Goal: Task Accomplishment & Management: Manage account settings

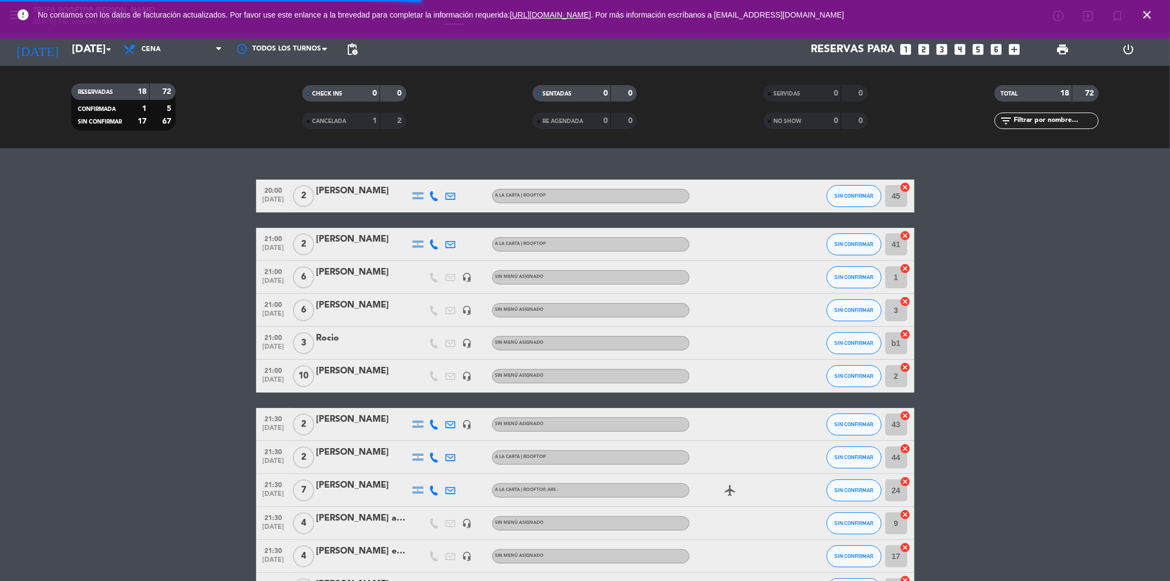
click at [1154, 12] on span "close" at bounding box center [1147, 15] width 30 height 30
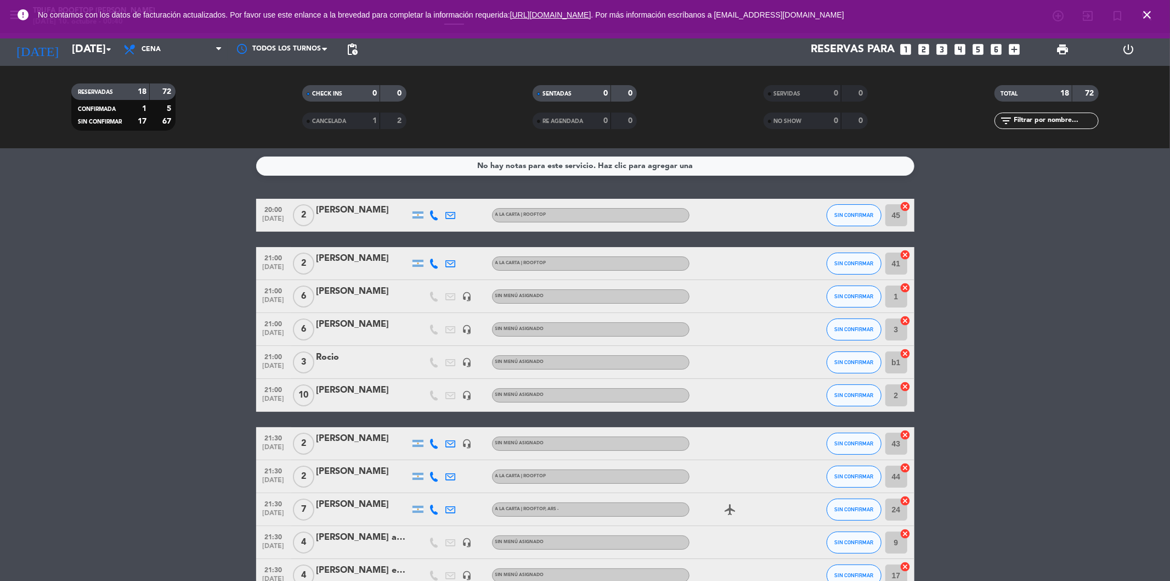
click at [1151, 17] on icon "close" at bounding box center [1147, 14] width 13 height 13
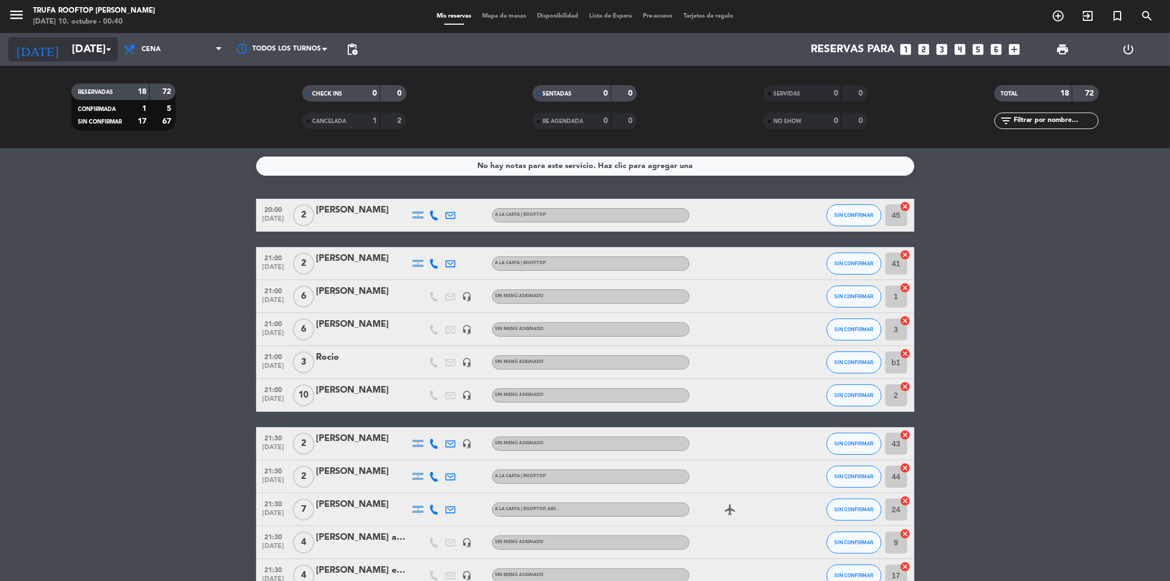
click at [94, 54] on input "[DATE]" at bounding box center [135, 49] width 139 height 24
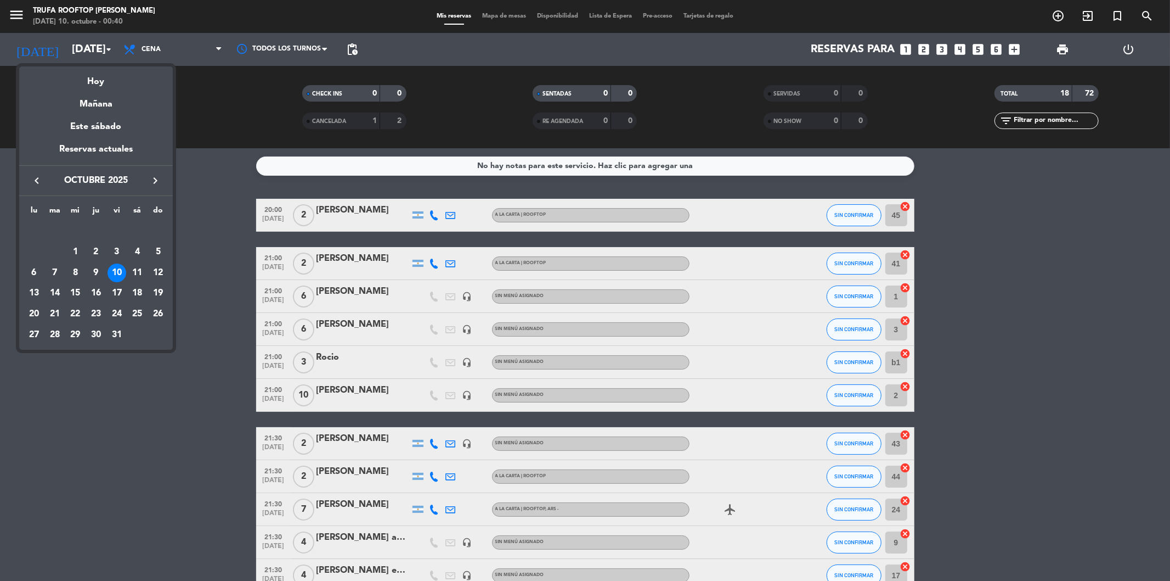
click at [78, 42] on div at bounding box center [585, 290] width 1170 height 581
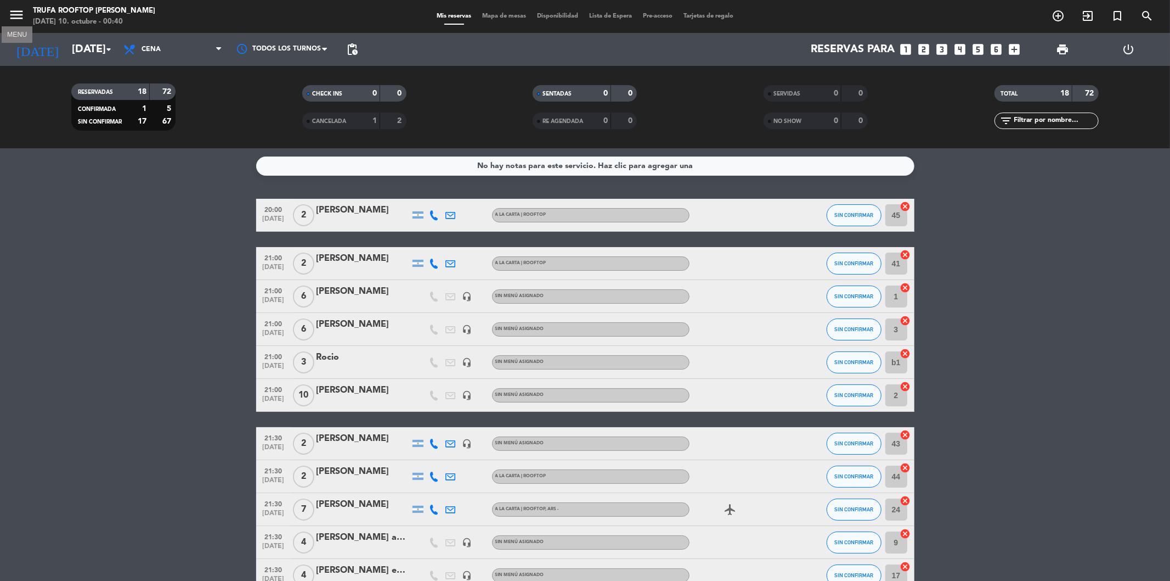
click at [18, 13] on icon "menu" at bounding box center [16, 15] width 16 height 16
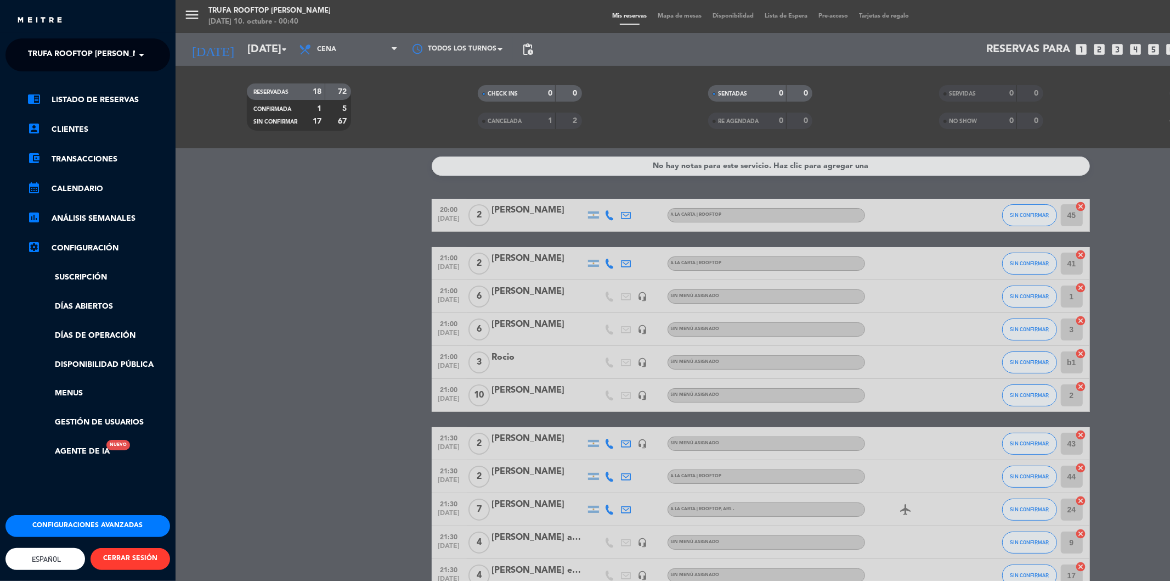
click at [47, 66] on ng-select "× Trufa Rooftop [PERSON_NAME] ×" at bounding box center [87, 54] width 165 height 33
click at [58, 54] on span "Trufa Rooftop [PERSON_NAME]" at bounding box center [93, 54] width 131 height 23
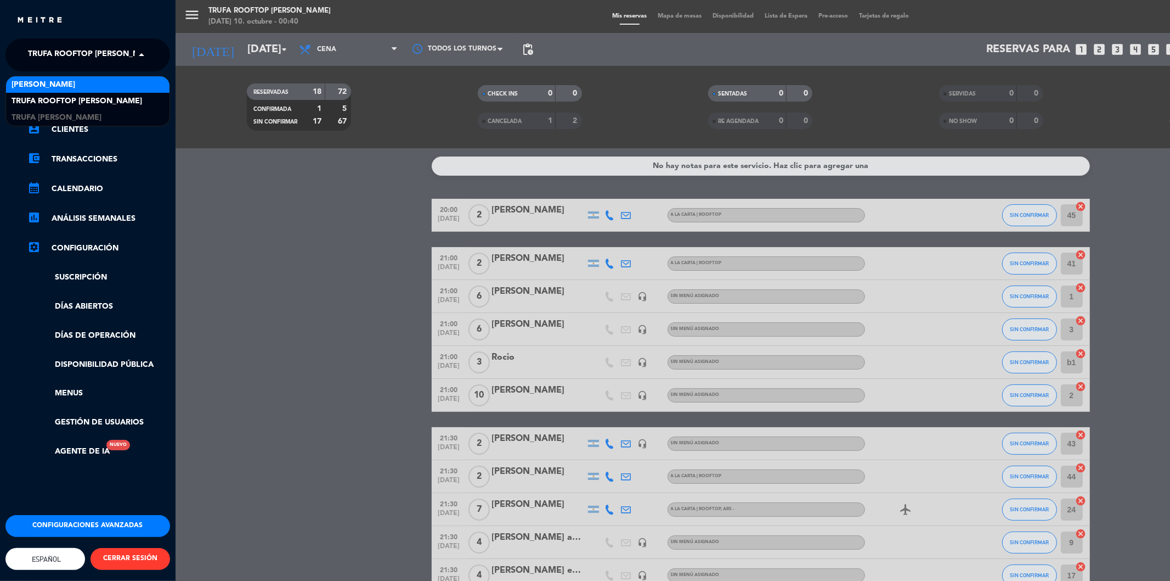
click at [58, 79] on span "[PERSON_NAME]" at bounding box center [44, 84] width 64 height 13
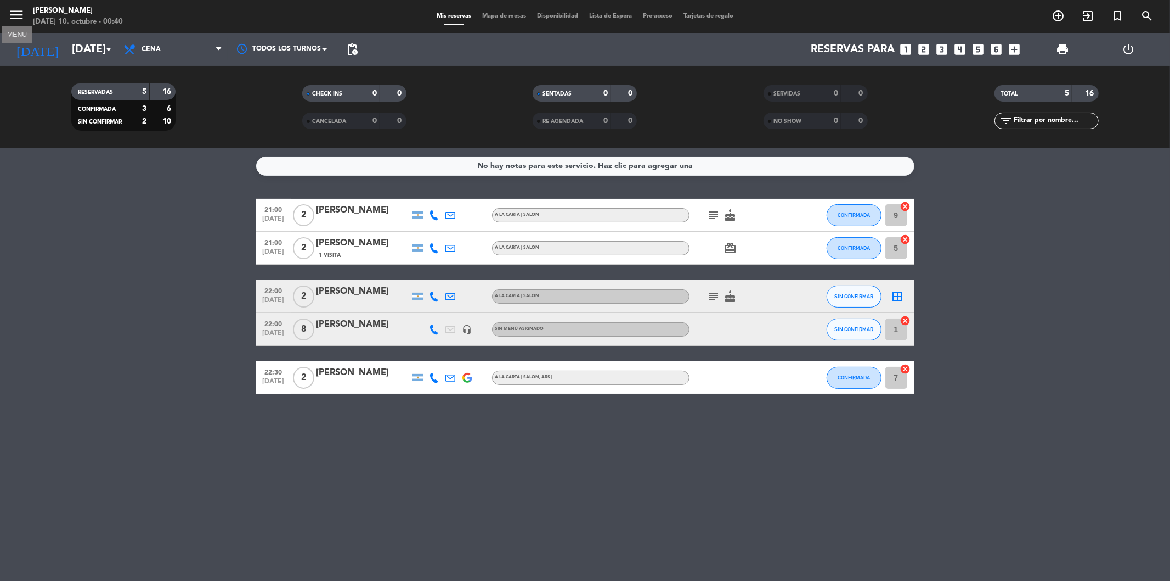
click at [24, 13] on icon "menu" at bounding box center [16, 15] width 16 height 16
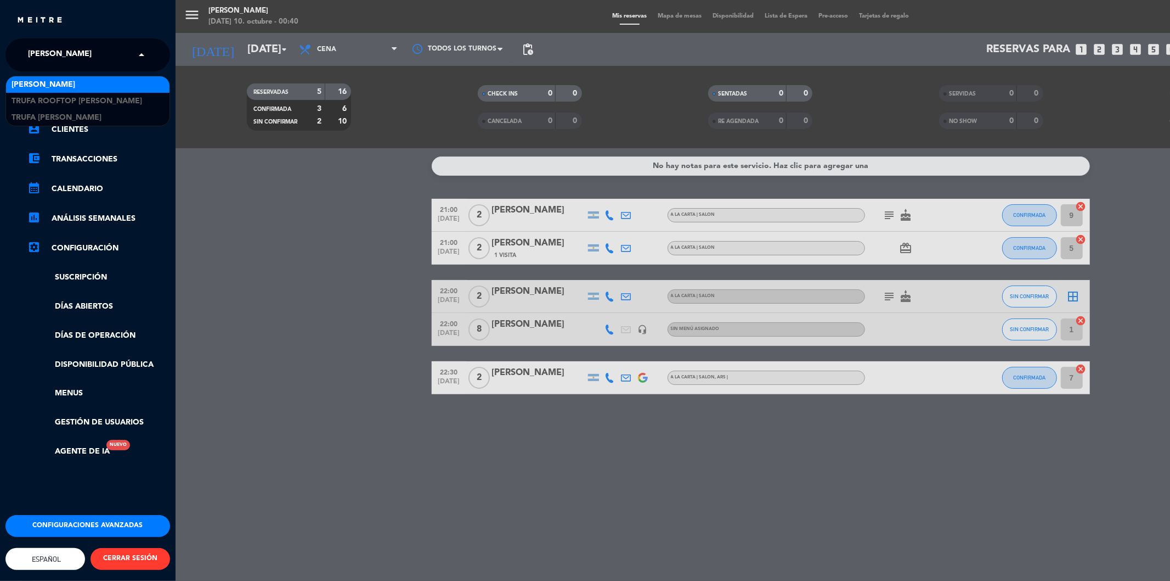
click at [98, 55] on input "text" at bounding box center [89, 55] width 134 height 24
click at [304, 125] on div "menu Trufa [PERSON_NAME][DATE] 10. octubre - 00:40 Mis reservas Mapa de mesas D…" at bounding box center [761, 290] width 1170 height 581
